Goal: Information Seeking & Learning: Learn about a topic

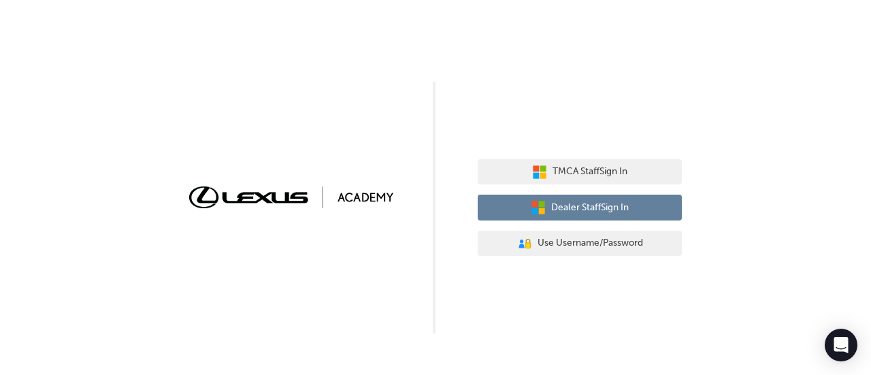
click at [580, 199] on button "Dealer Staff Sign In" at bounding box center [579, 208] width 204 height 26
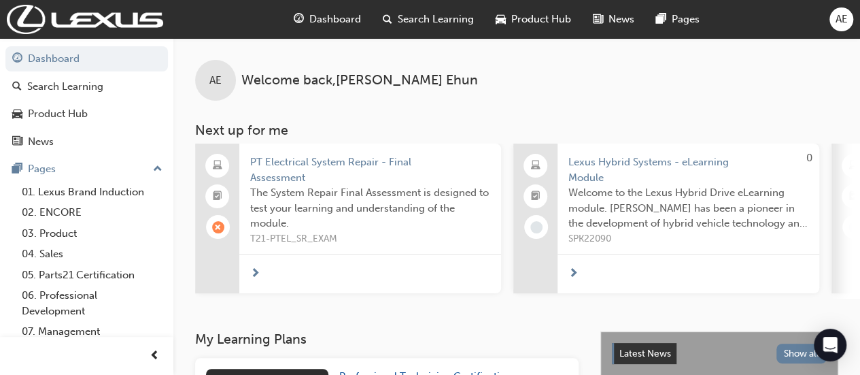
click at [339, 18] on span "Dashboard" at bounding box center [335, 20] width 52 height 16
click at [328, 17] on span "Dashboard" at bounding box center [335, 20] width 52 height 16
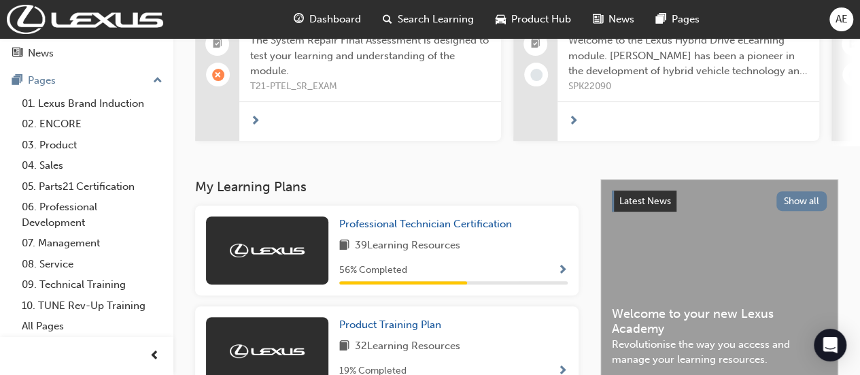
scroll to position [155, 0]
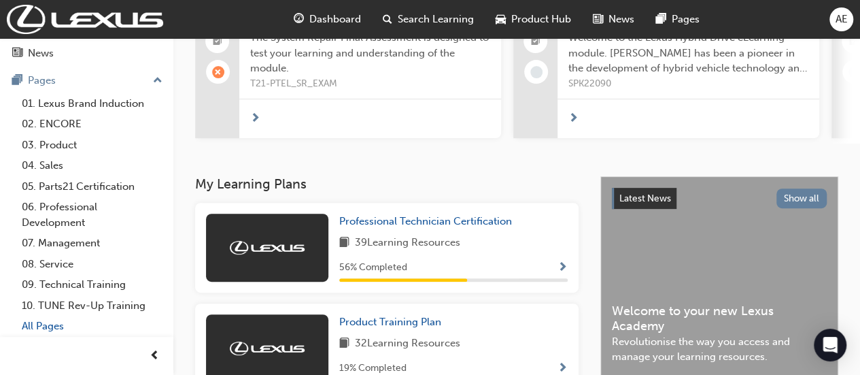
click at [38, 329] on link "All Pages" at bounding box center [92, 326] width 152 height 21
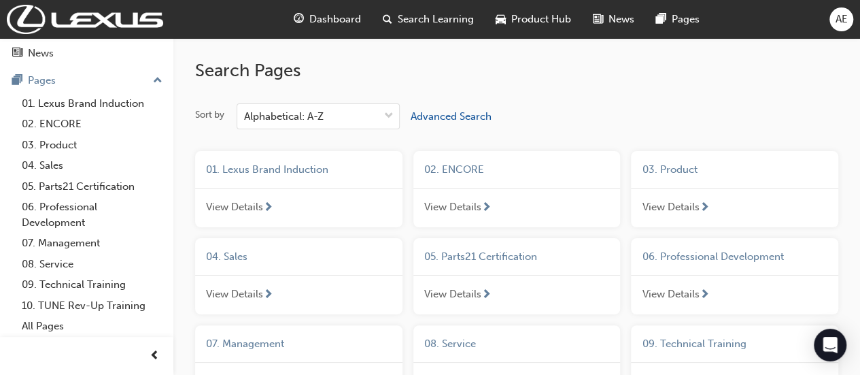
click at [443, 17] on span "Search Learning" at bounding box center [436, 20] width 76 height 16
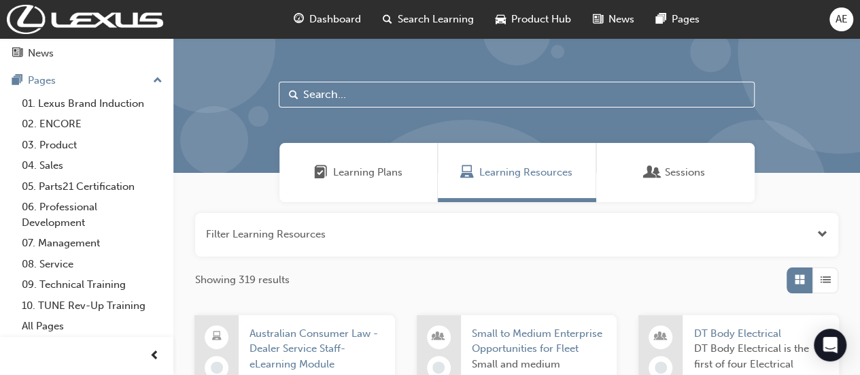
click at [365, 100] on input "text" at bounding box center [517, 95] width 476 height 26
type input "l"
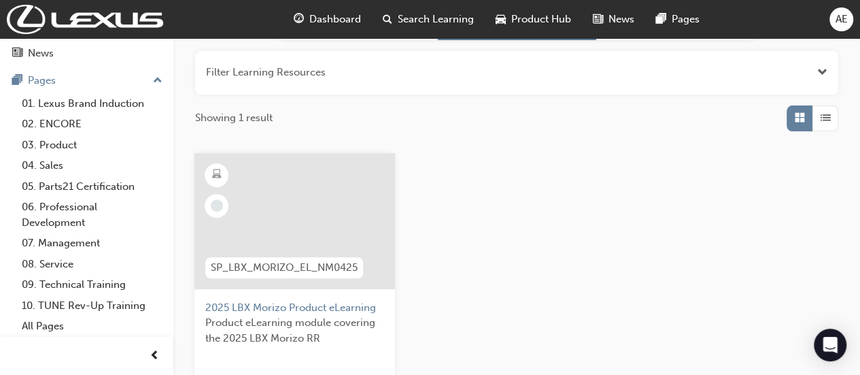
scroll to position [178, 0]
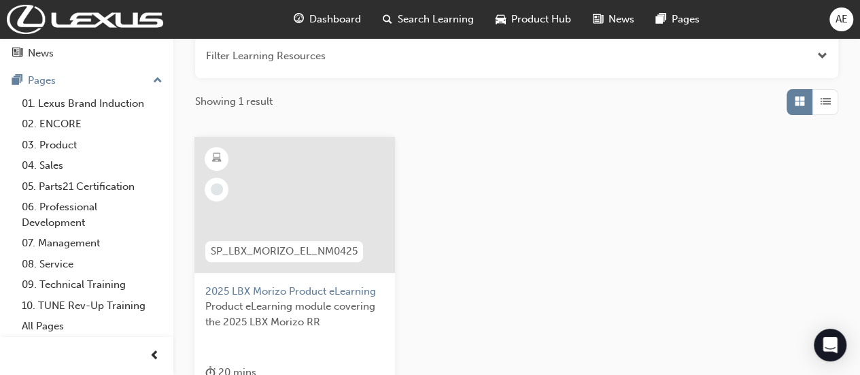
type input "2025 LBX Morizo product elearning"
click at [273, 288] on span "2025 LBX Morizo Product eLearning" at bounding box center [294, 292] width 179 height 16
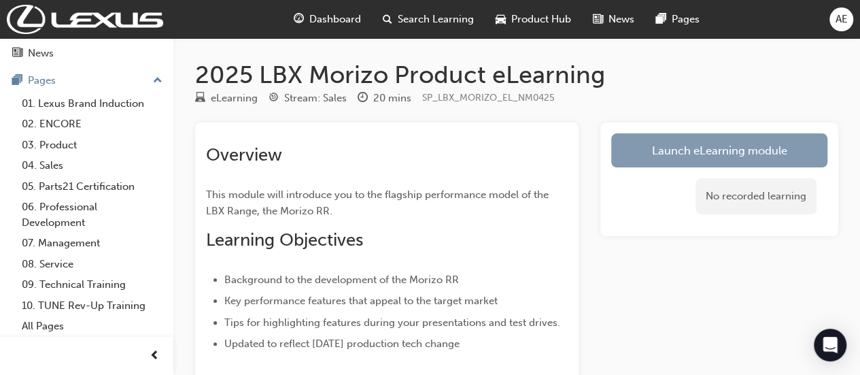
click at [688, 152] on link "Launch eLearning module" at bounding box center [719, 150] width 216 height 34
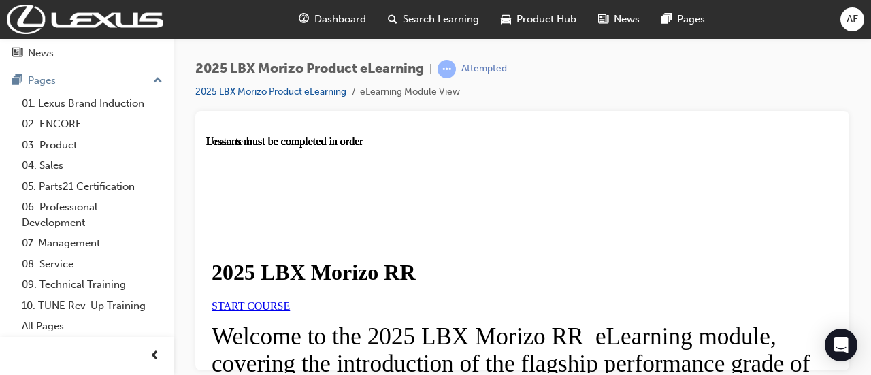
click at [290, 311] on span "START COURSE" at bounding box center [251, 305] width 78 height 12
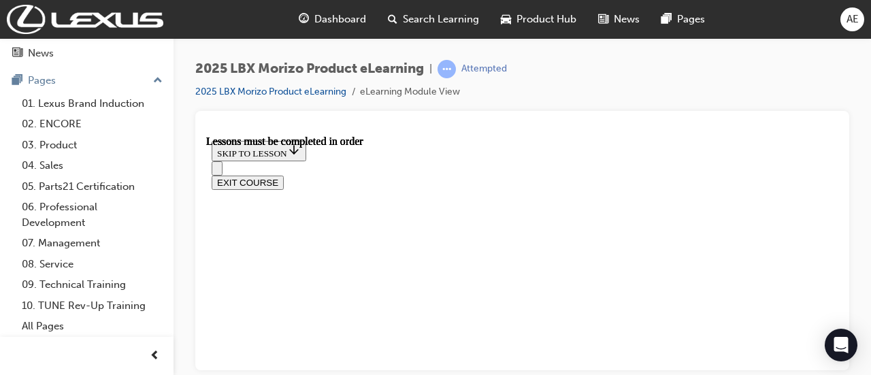
scroll to position [1419, 0]
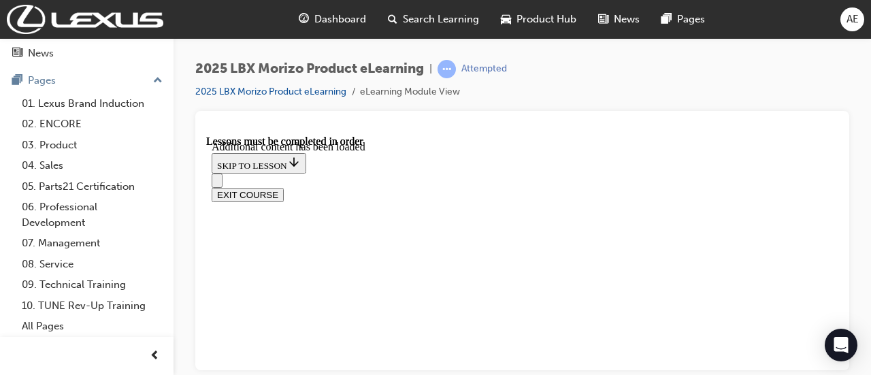
click at [832, 372] on div "2025 LBX Morizo Product eLearning | Attempted 2025 LBX Morizo Product eLearning…" at bounding box center [435, 187] width 871 height 375
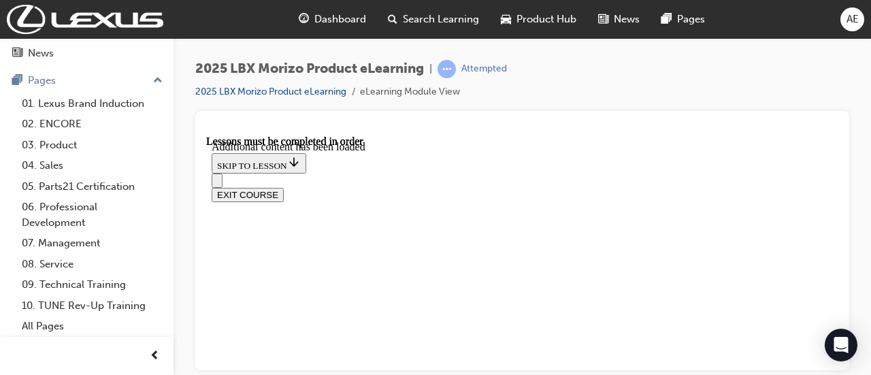
drag, startPoint x: 363, startPoint y: 197, endPoint x: 383, endPoint y: 174, distance: 29.9
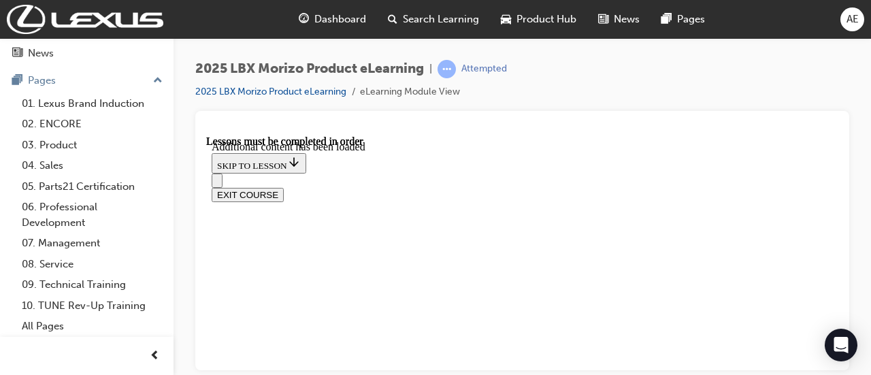
scroll to position [29, 0]
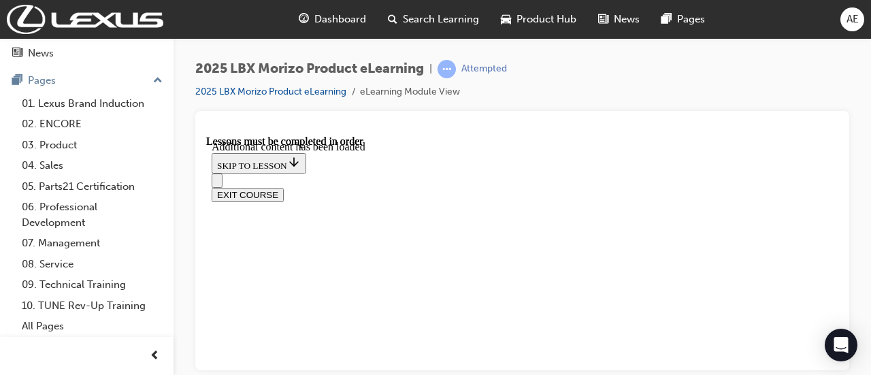
scroll to position [1468, 0]
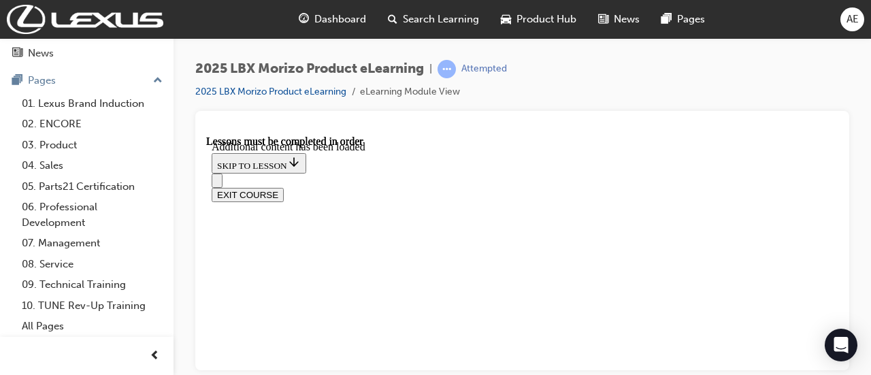
scroll to position [1005, 0]
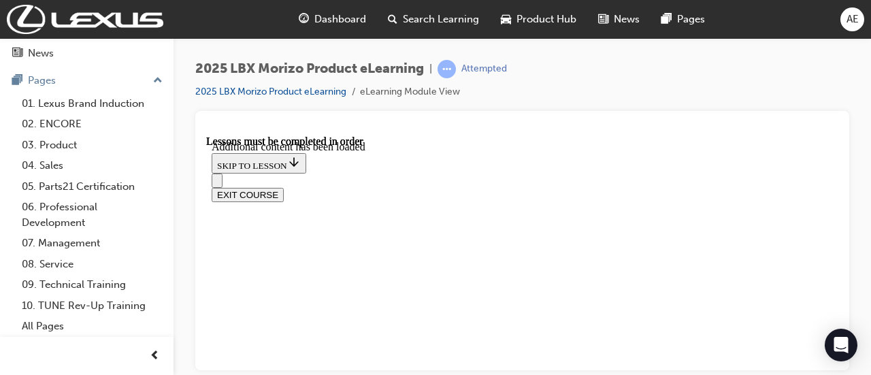
scroll to position [1224, 0]
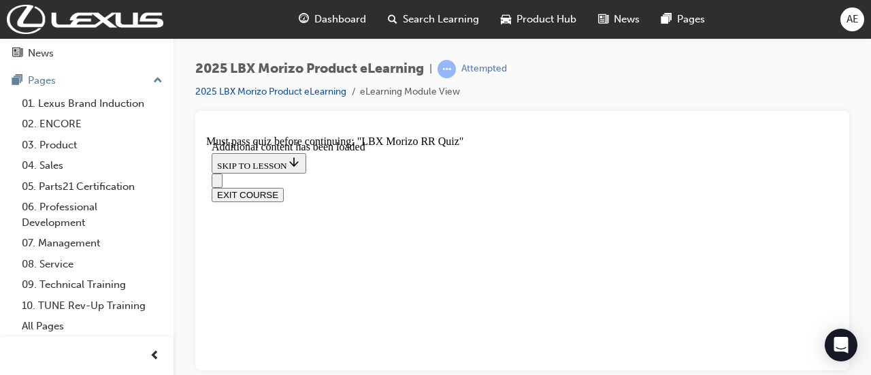
scroll to position [959, 0]
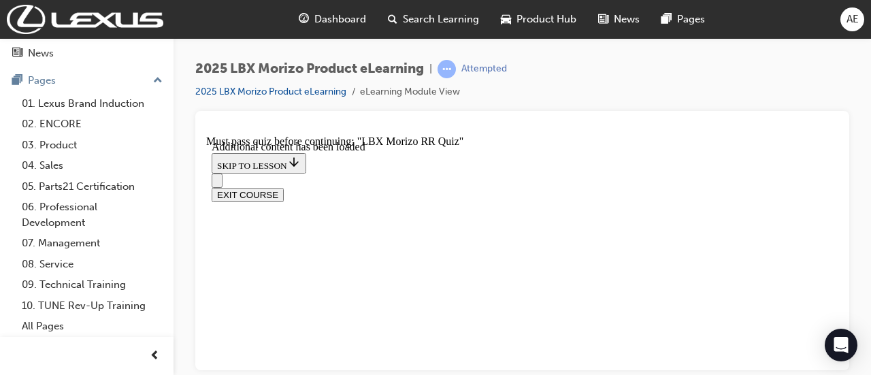
scroll to position [922, 0]
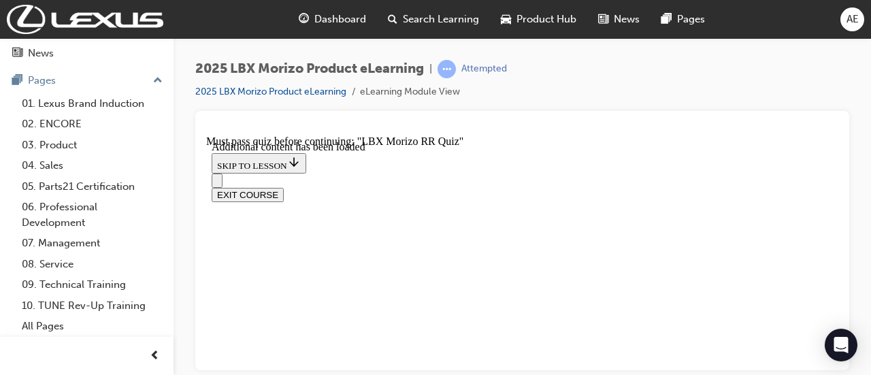
scroll to position [226, 0]
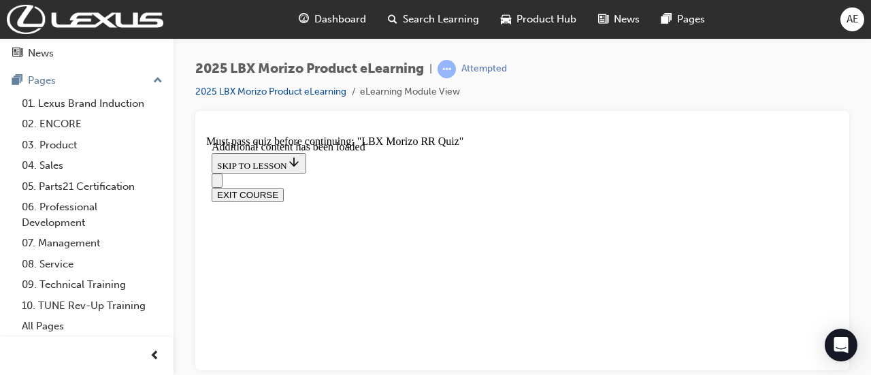
radio input "true"
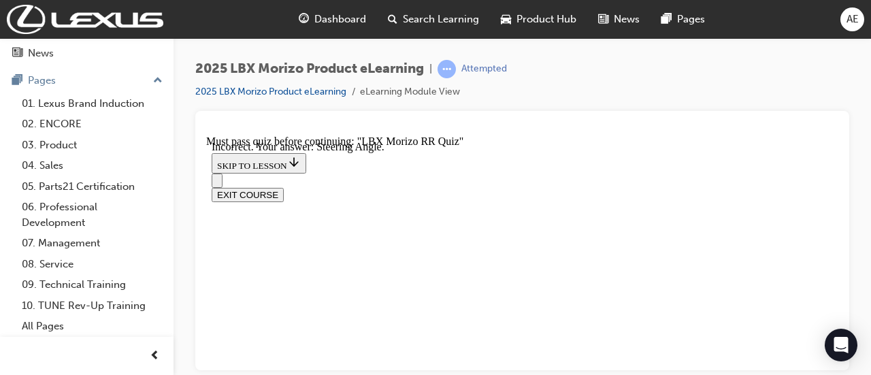
scroll to position [425, 0]
radio input "true"
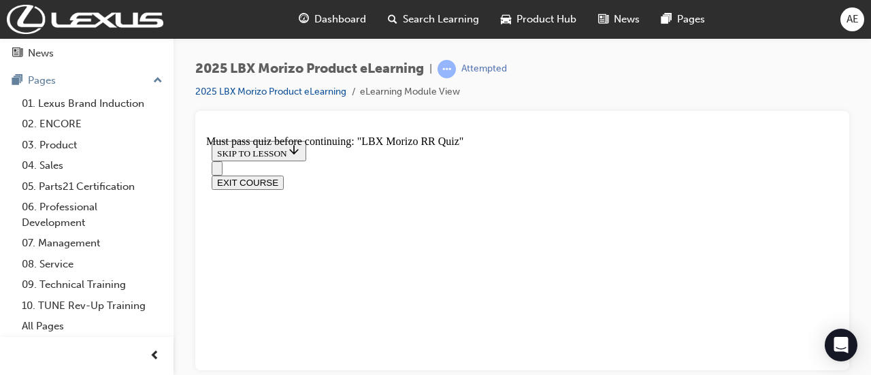
radio input "true"
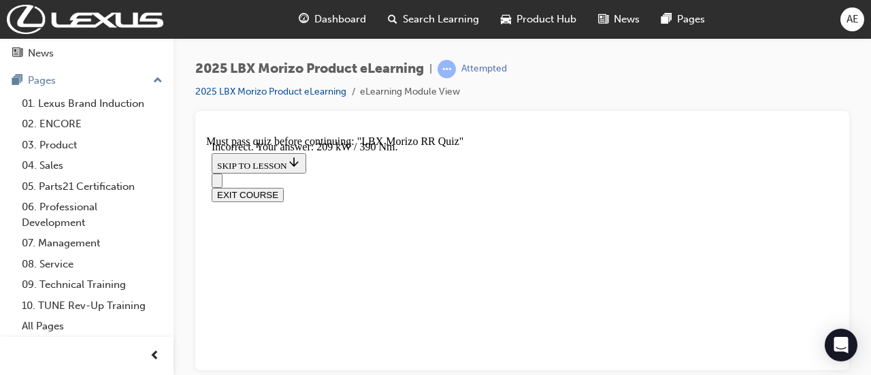
scroll to position [672, 0]
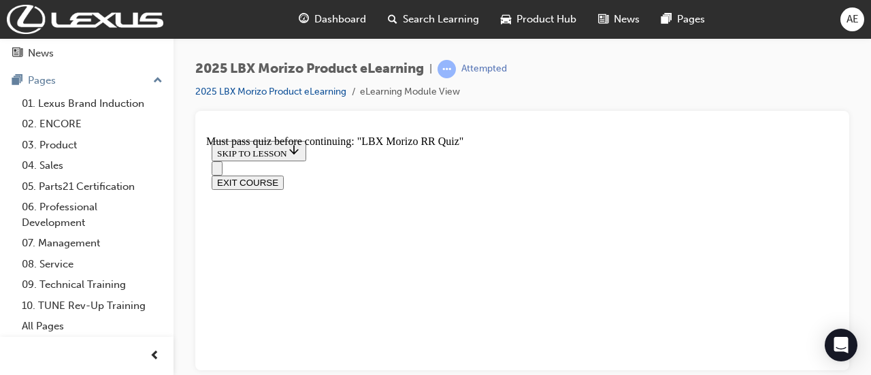
scroll to position [473, 0]
radio input "true"
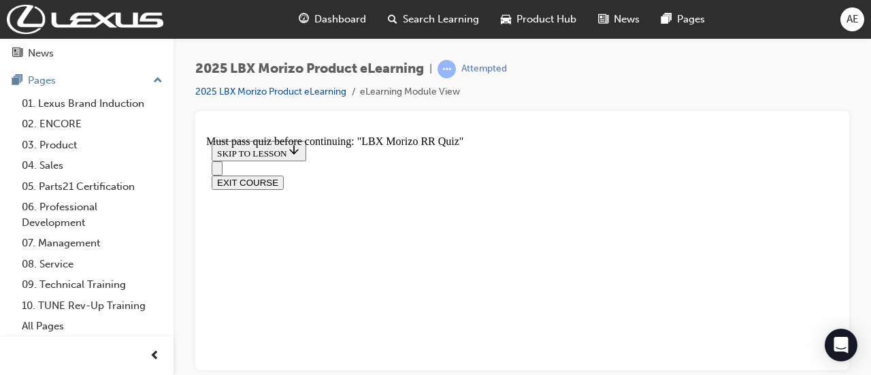
radio input "true"
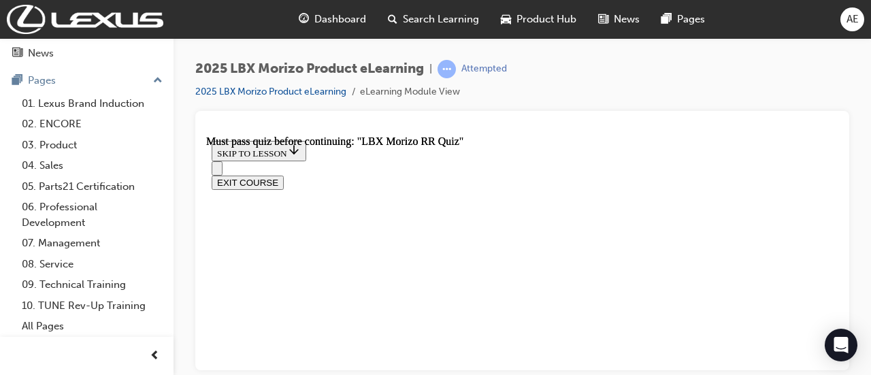
scroll to position [510, 0]
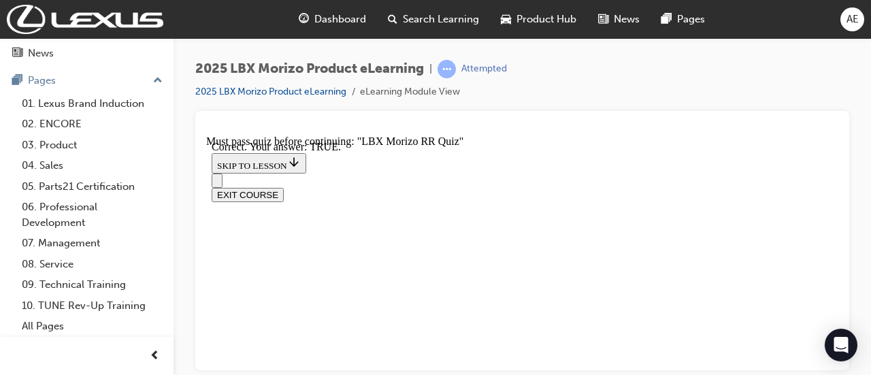
radio input "true"
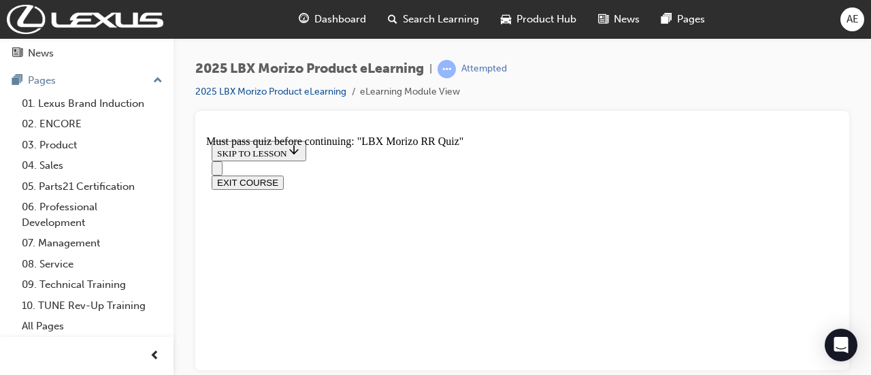
radio input "true"
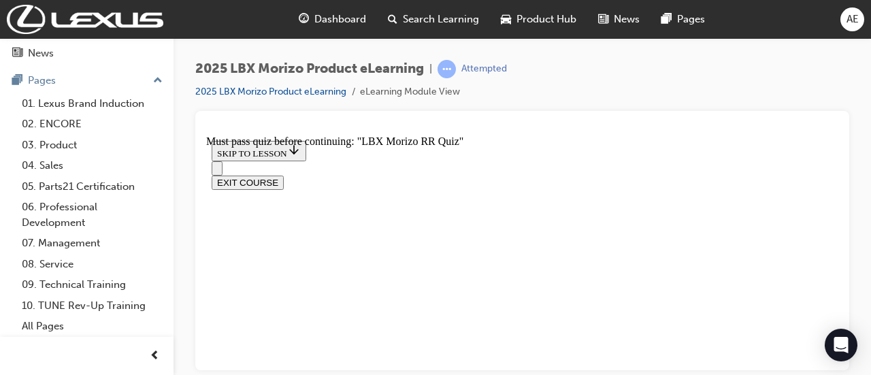
scroll to position [488, 0]
radio input "true"
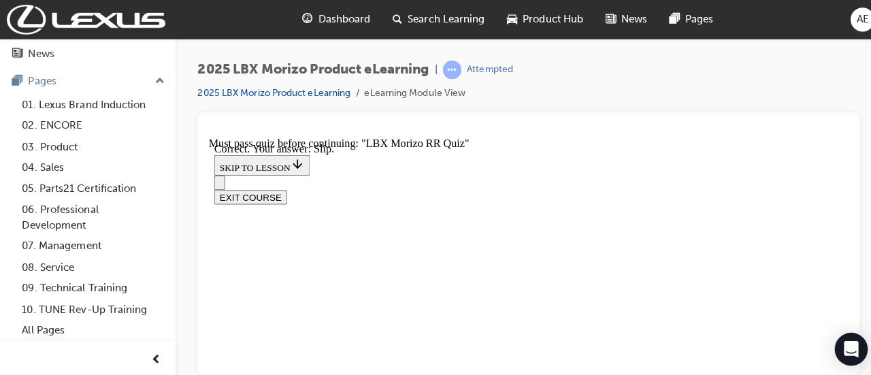
scroll to position [677, 0]
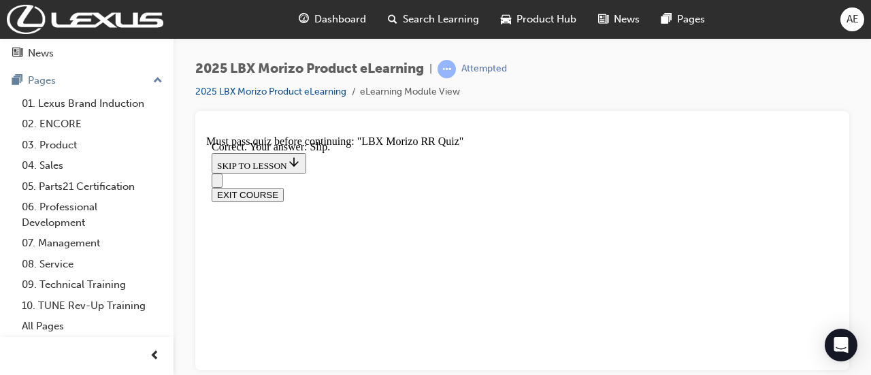
radio input "true"
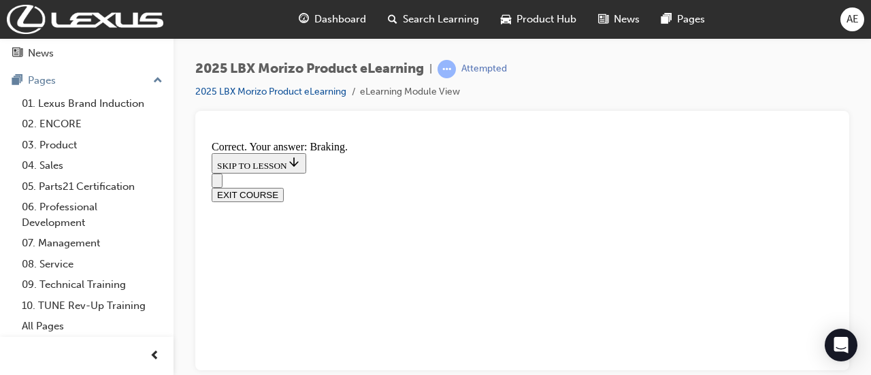
scroll to position [453, 0]
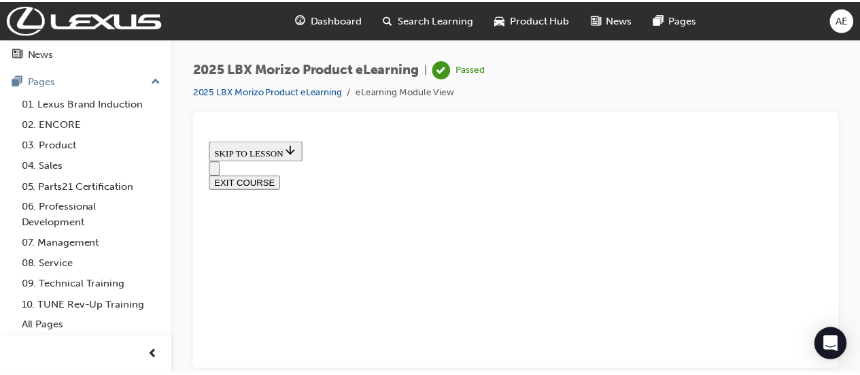
scroll to position [412, 0]
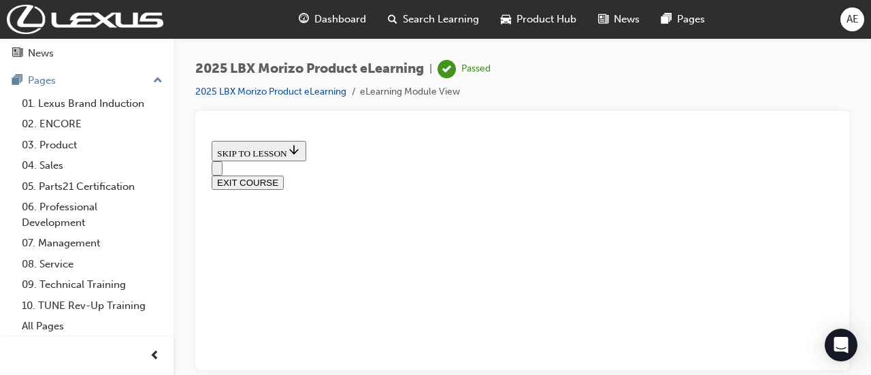
click at [417, 20] on span "Search Learning" at bounding box center [441, 20] width 76 height 16
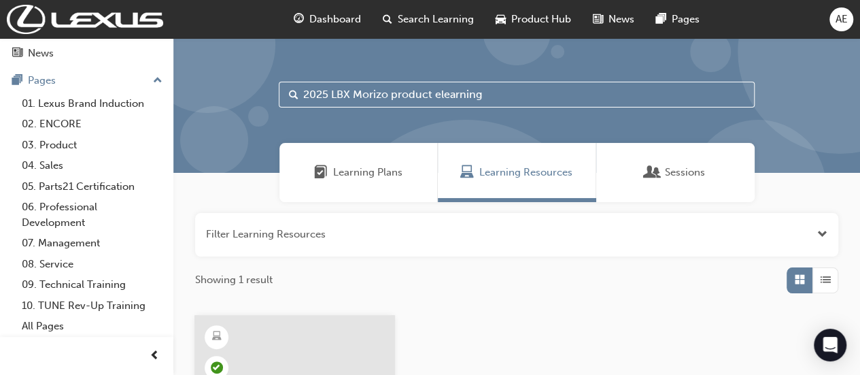
click at [389, 90] on input "2025 LBX Morizo product elearning" at bounding box center [517, 95] width 476 height 26
type input "RX PHEV product elearning"
click at [463, 90] on input "RX PHEV product elearning" at bounding box center [517, 95] width 476 height 26
click at [456, 92] on input "RX PHEV product elearning" at bounding box center [517, 95] width 476 height 26
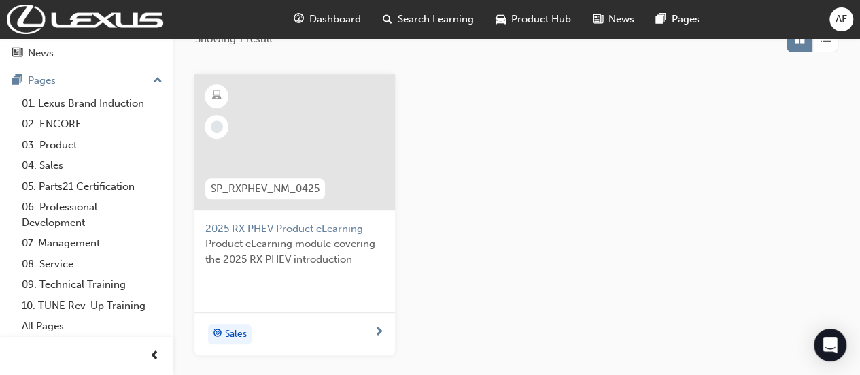
scroll to position [274, 0]
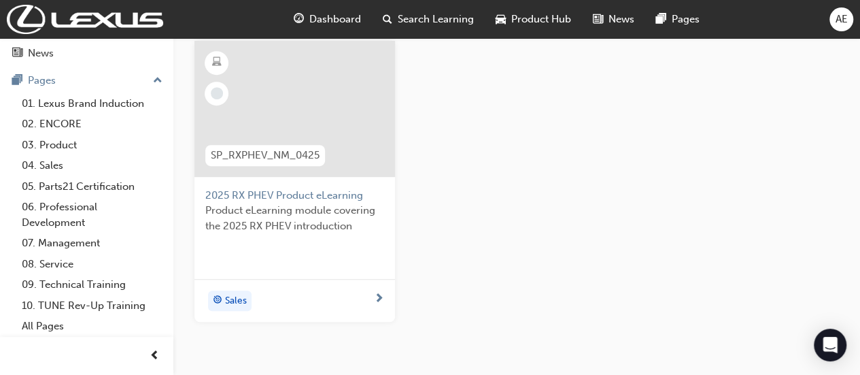
click at [269, 195] on span "2025 RX PHEV Product eLearning" at bounding box center [294, 196] width 179 height 16
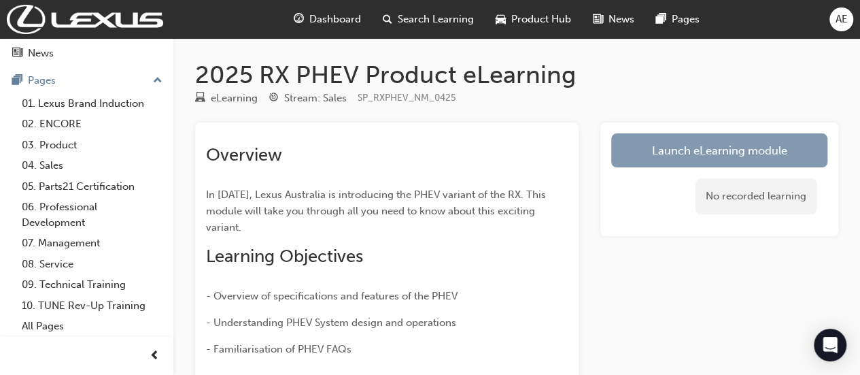
click at [690, 158] on link "Launch eLearning module" at bounding box center [719, 150] width 216 height 34
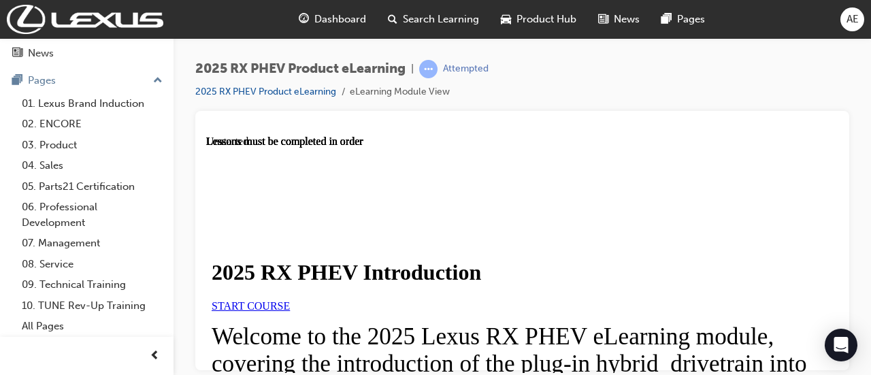
scroll to position [95, 0]
click at [290, 299] on link "START COURSE" at bounding box center [251, 305] width 78 height 12
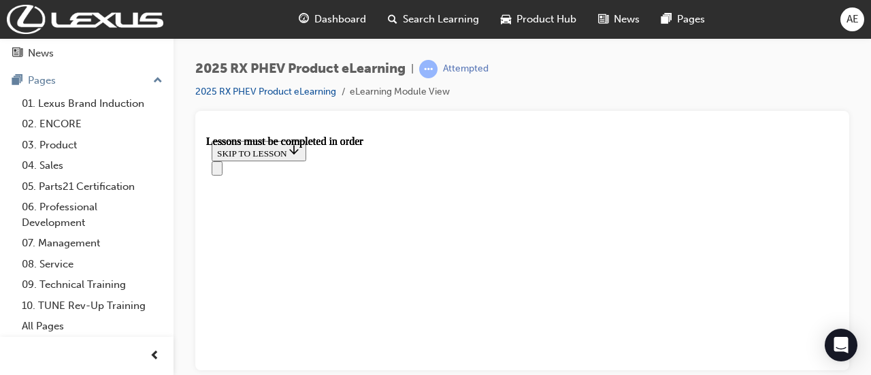
scroll to position [1117, 0]
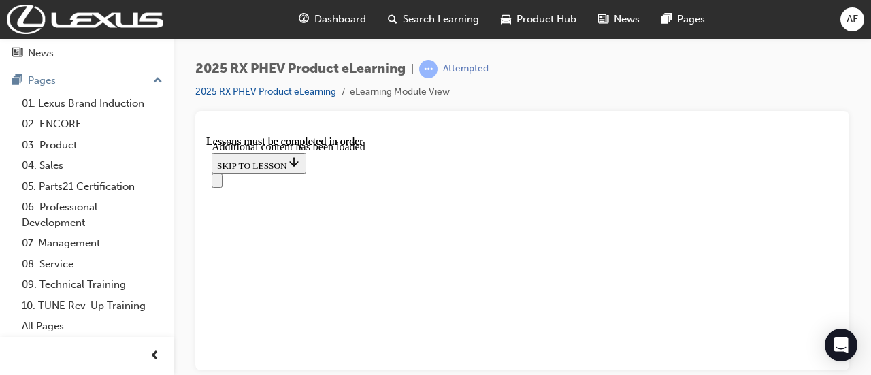
scroll to position [3081, 0]
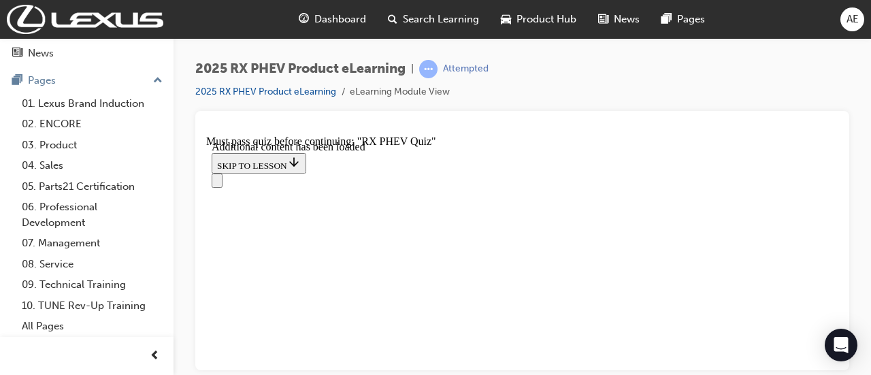
scroll to position [1376, 0]
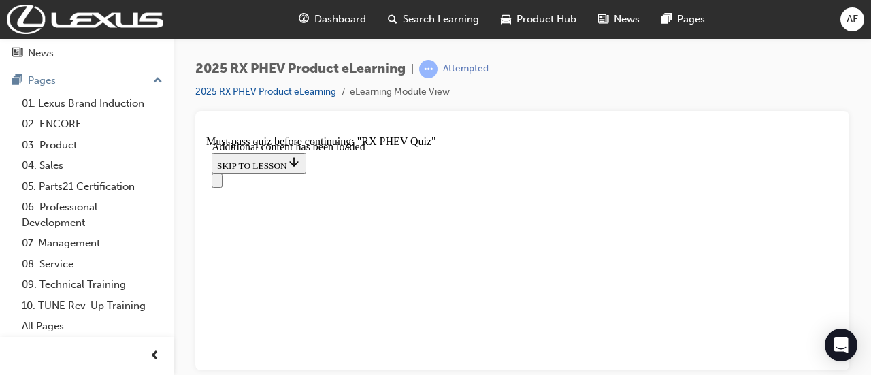
radio input "true"
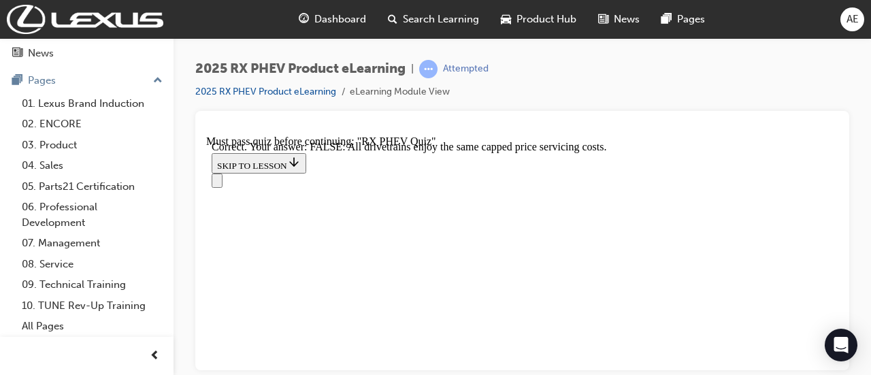
scroll to position [437, 0]
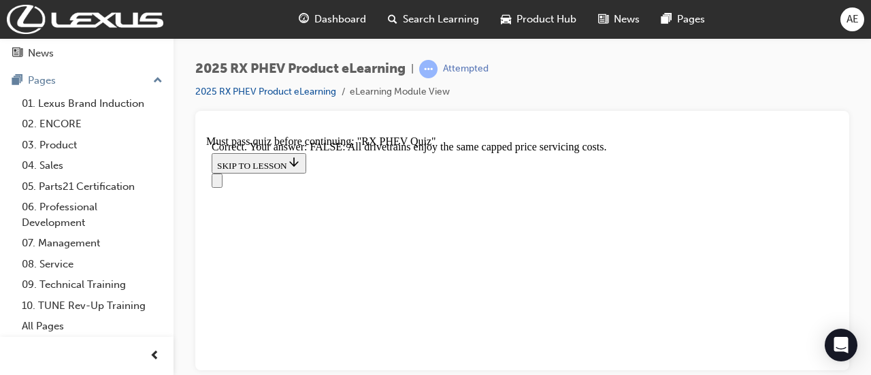
radio input "true"
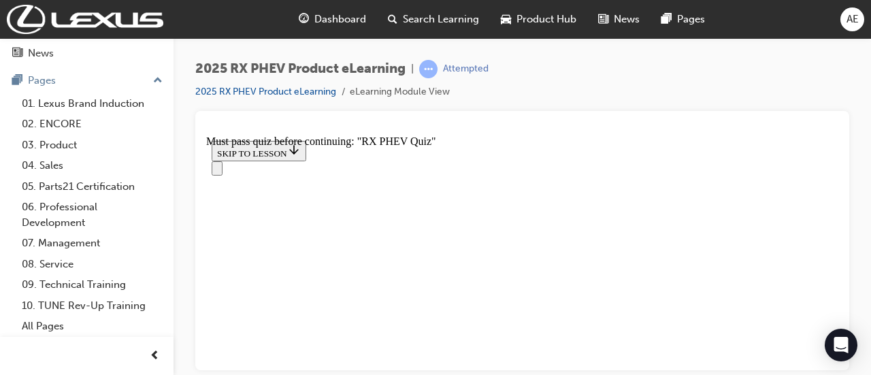
scroll to position [240, 0]
radio input "true"
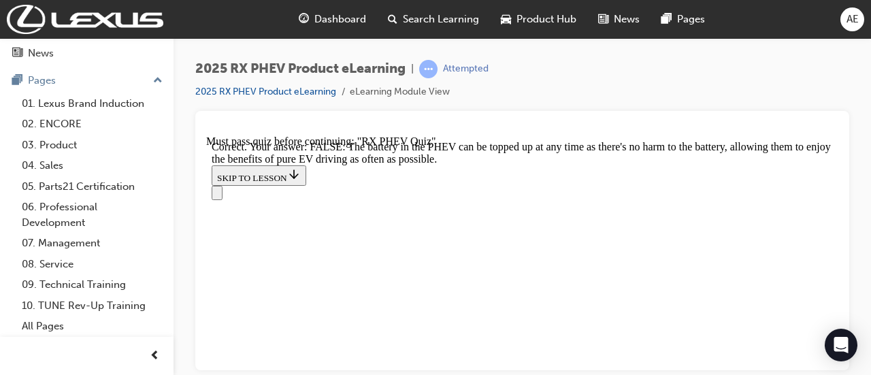
scroll to position [450, 0]
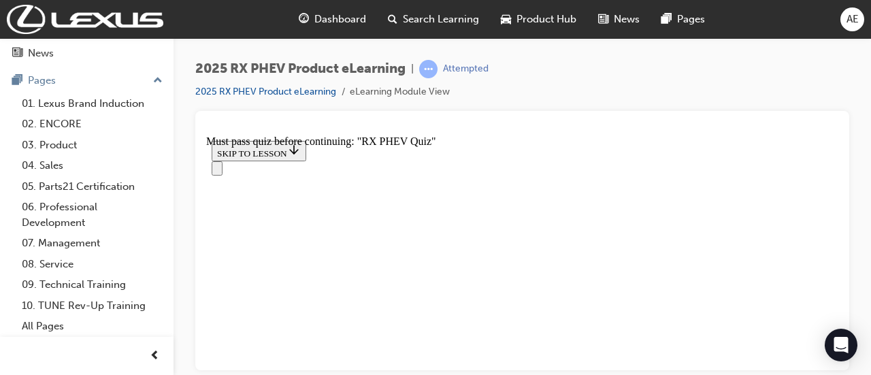
scroll to position [297, 0]
radio input "true"
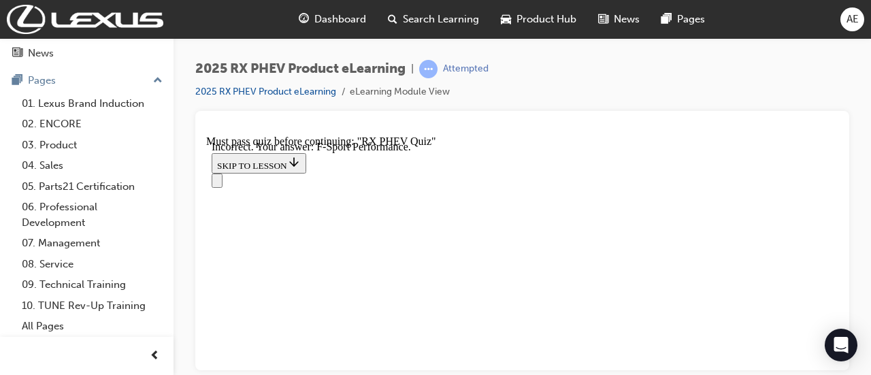
scroll to position [495, 0]
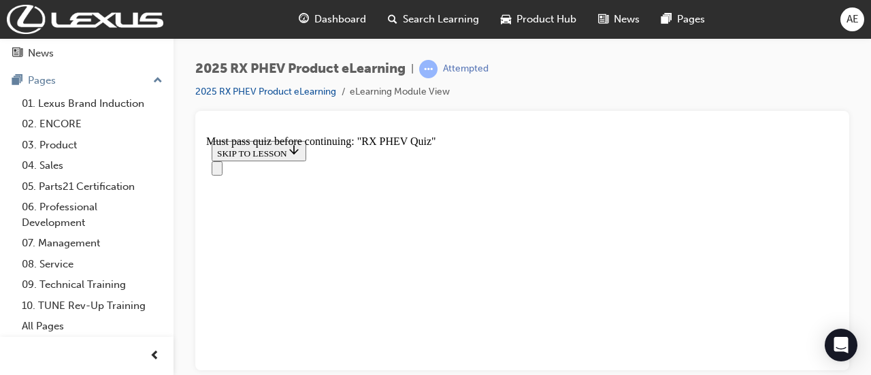
radio input "true"
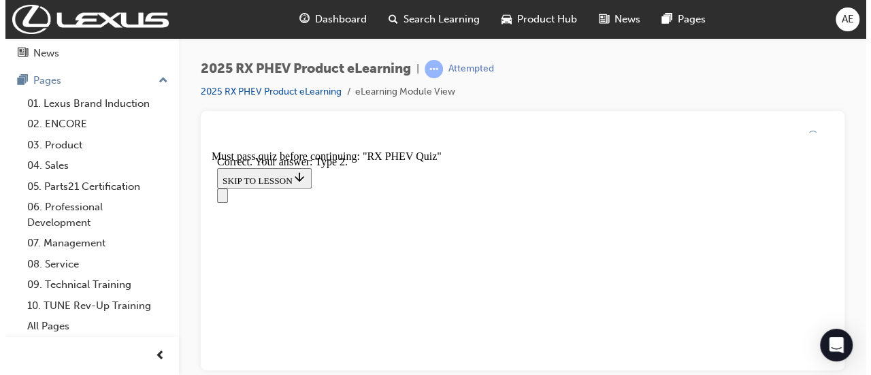
scroll to position [495, 0]
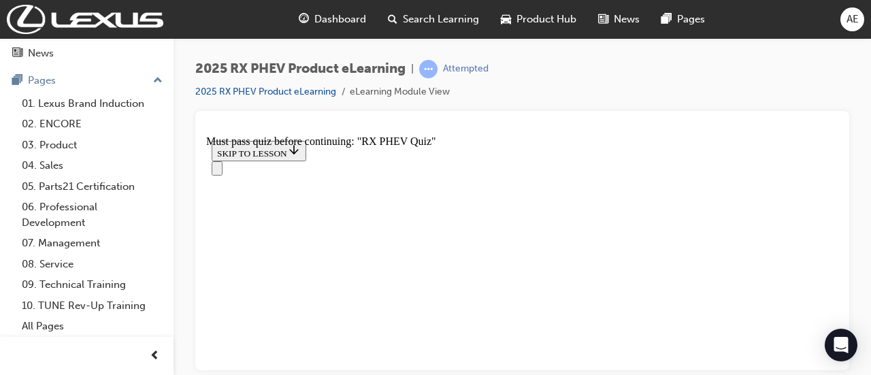
scroll to position [216, 0]
radio input "true"
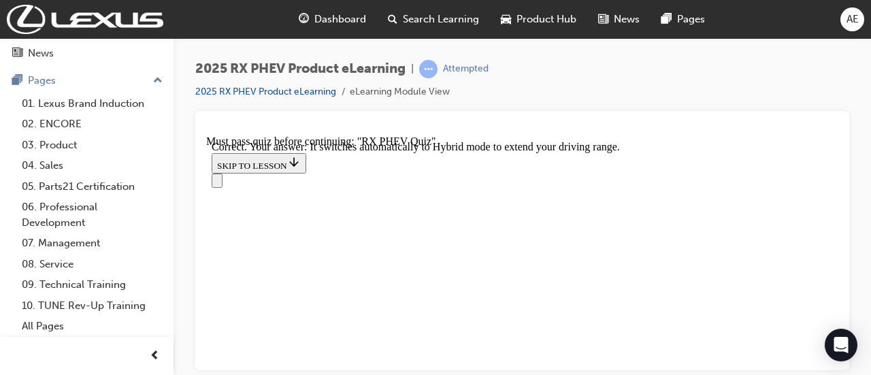
scroll to position [482, 0]
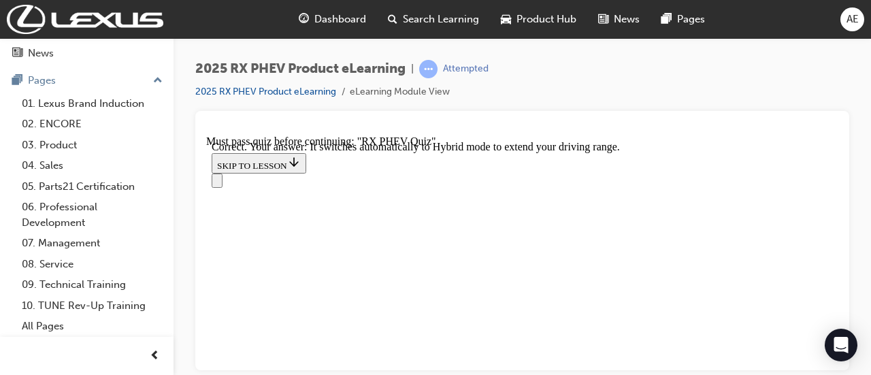
radio input "true"
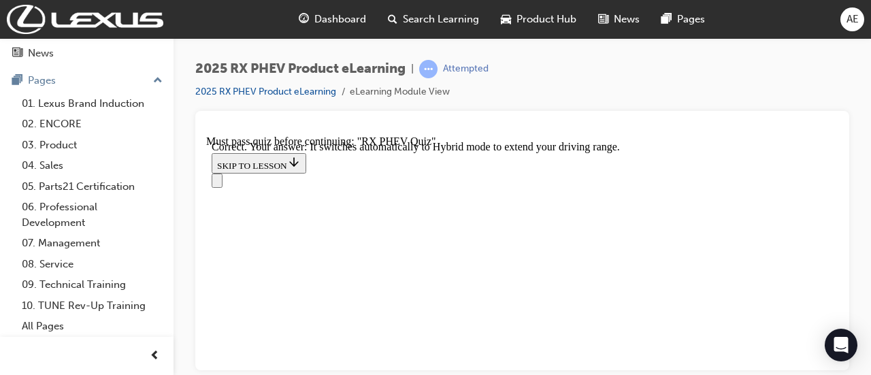
radio input "true"
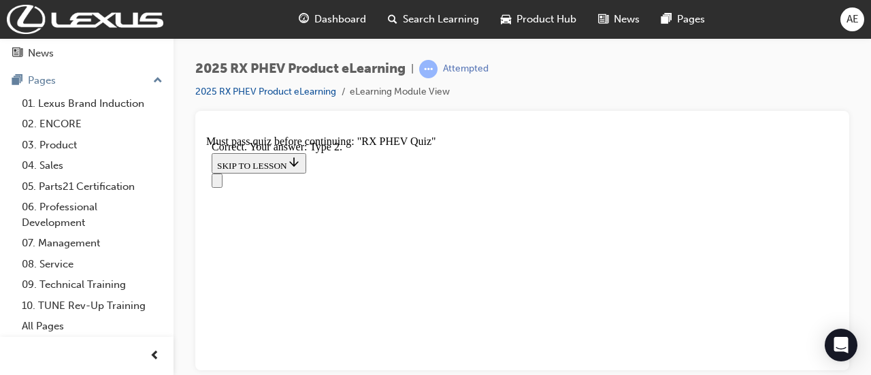
scroll to position [495, 0]
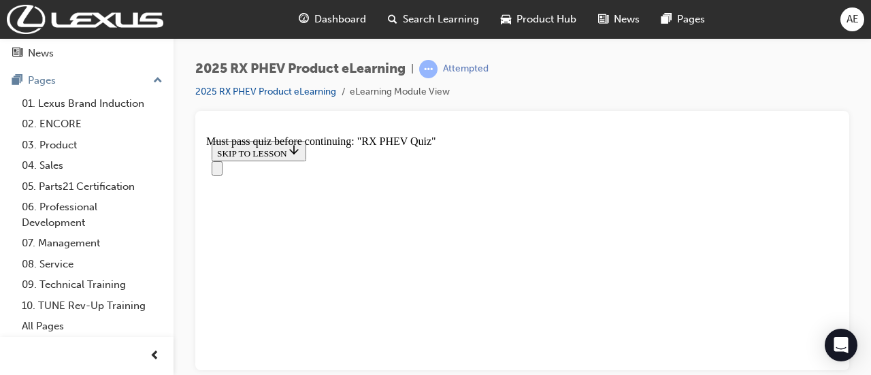
radio input "true"
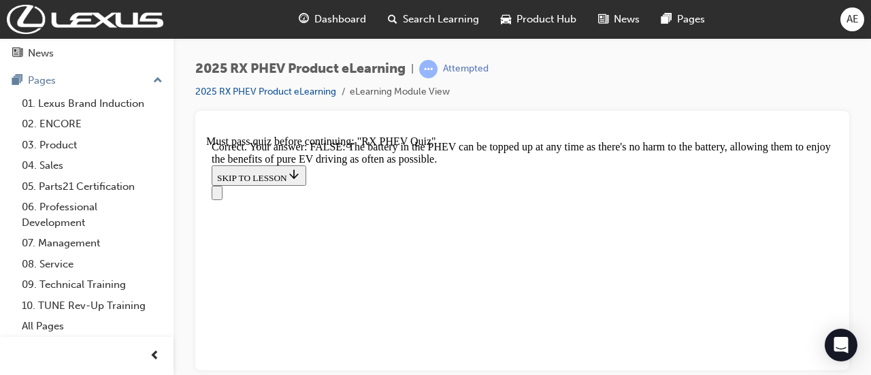
scroll to position [450, 0]
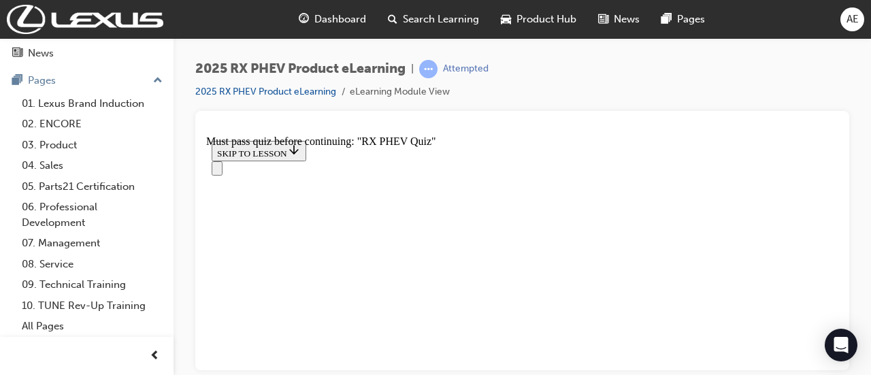
scroll to position [335, 0]
radio input "true"
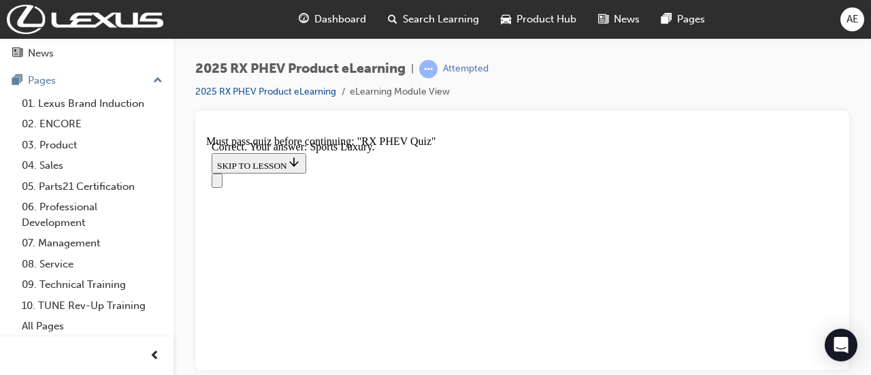
scroll to position [495, 0]
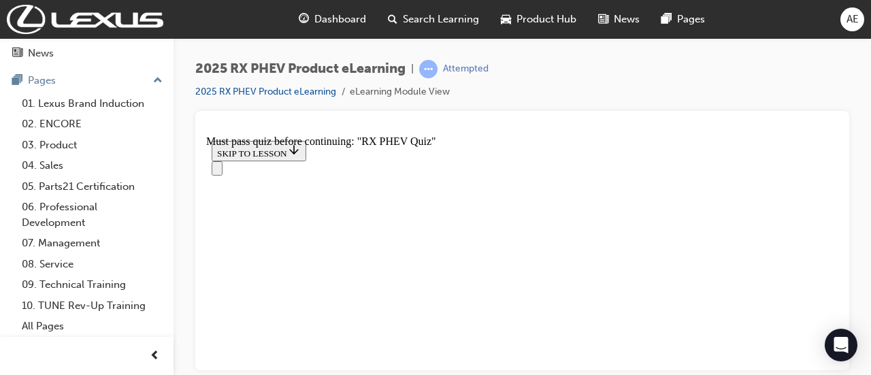
radio input "true"
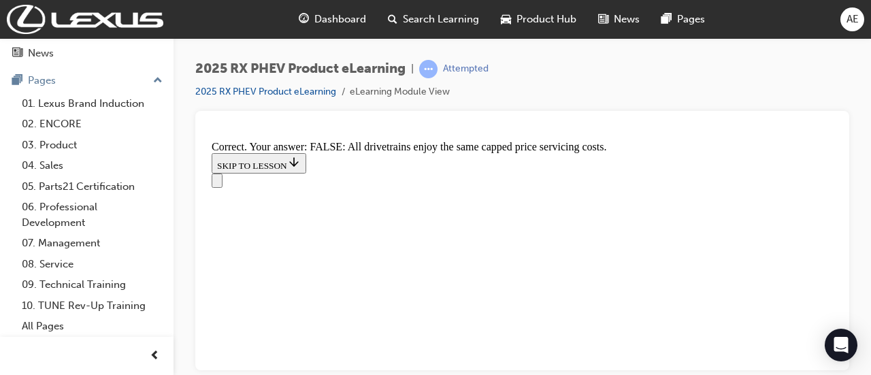
scroll to position [437, 0]
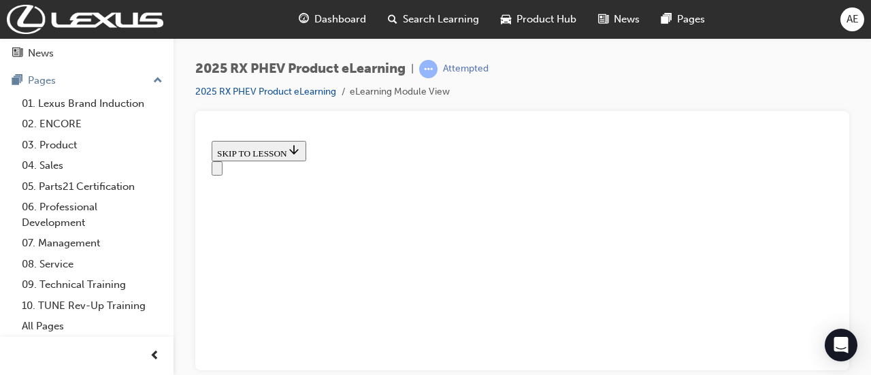
scroll to position [510, 0]
